Goal: Go to known website: Go to known website

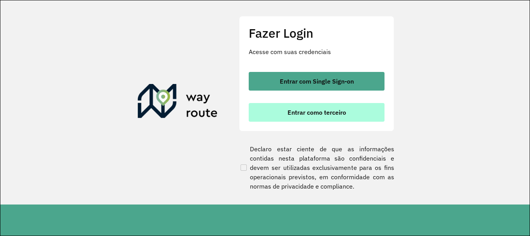
click at [329, 119] on button "Entrar como terceiro" at bounding box center [317, 112] width 136 height 19
